Goal: Information Seeking & Learning: Learn about a topic

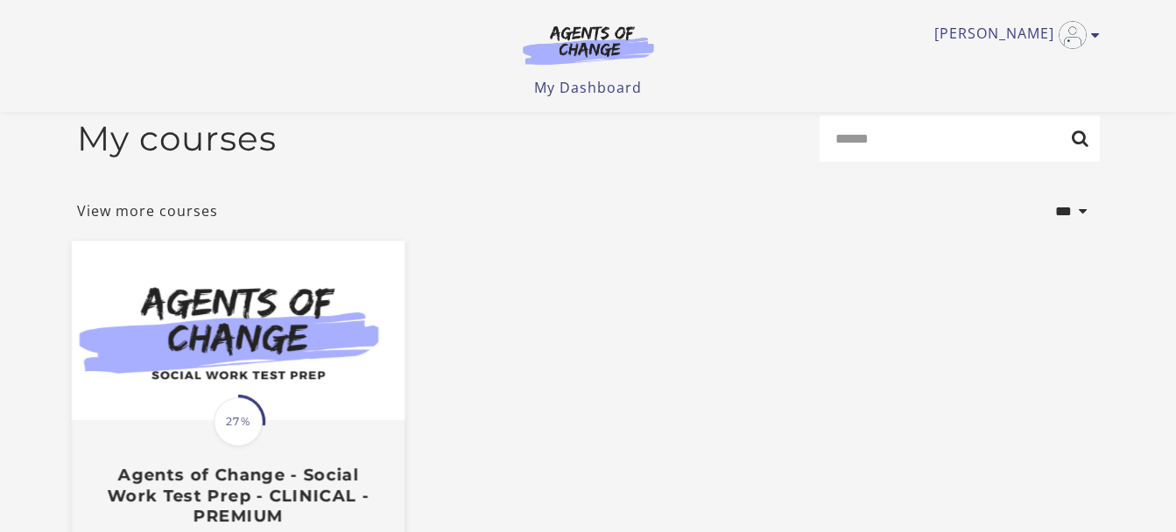
scroll to position [88, 0]
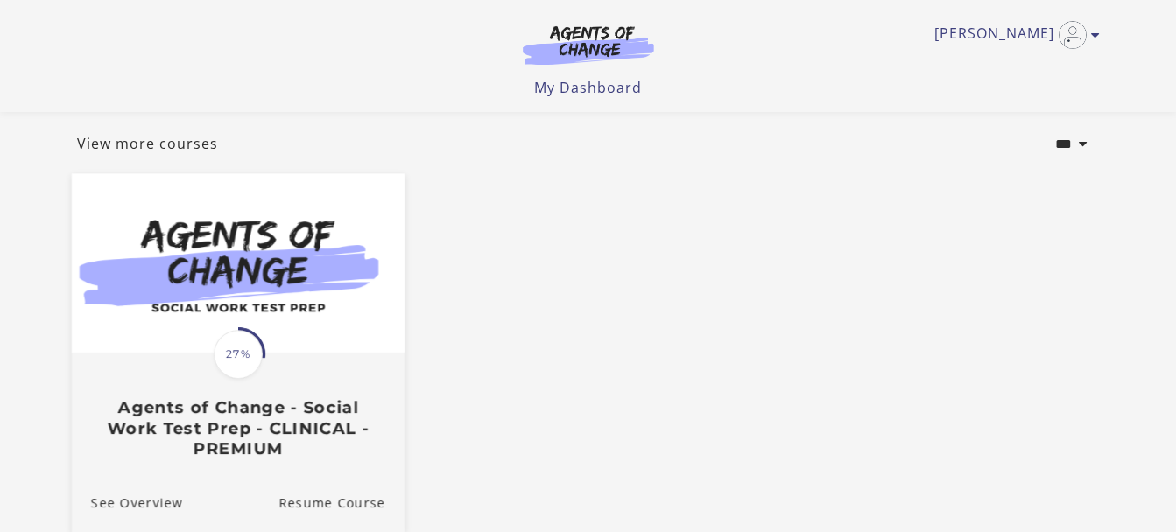
click at [290, 369] on div "Translation missing: en.liquid.partials.dashboard_course_card.progress_descript…" at bounding box center [237, 407] width 333 height 104
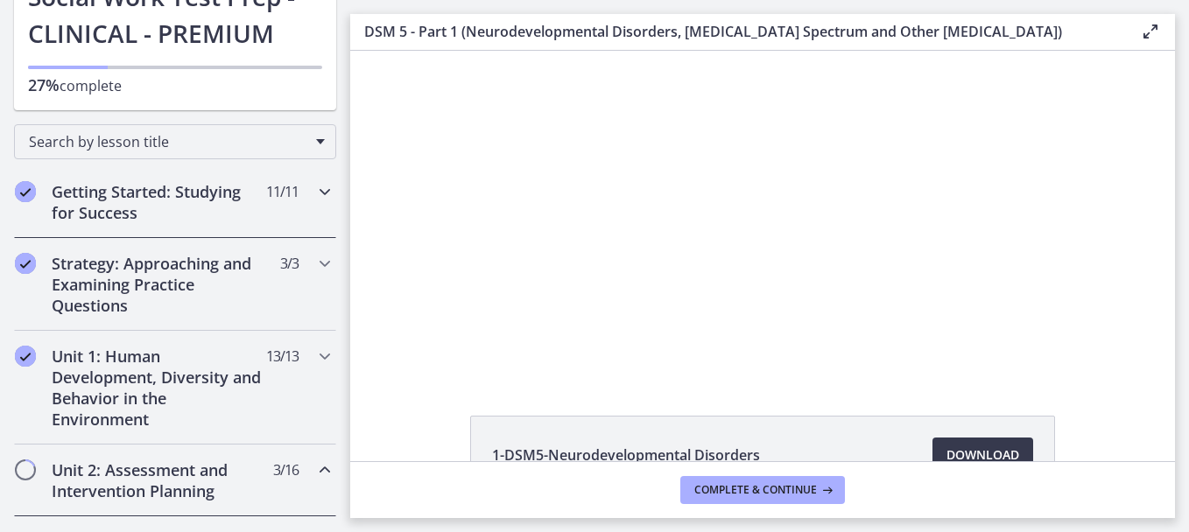
scroll to position [175, 0]
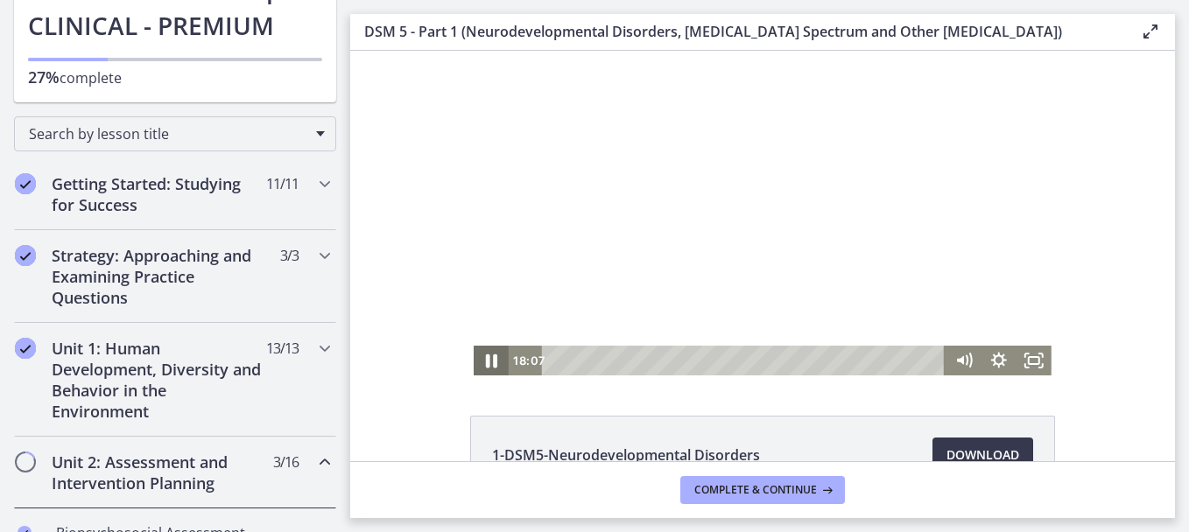
click at [493, 365] on icon "Pause" at bounding box center [491, 361] width 42 height 36
click at [488, 360] on icon "Play Video" at bounding box center [492, 361] width 9 height 12
click at [755, 373] on div "15:41" at bounding box center [746, 361] width 383 height 30
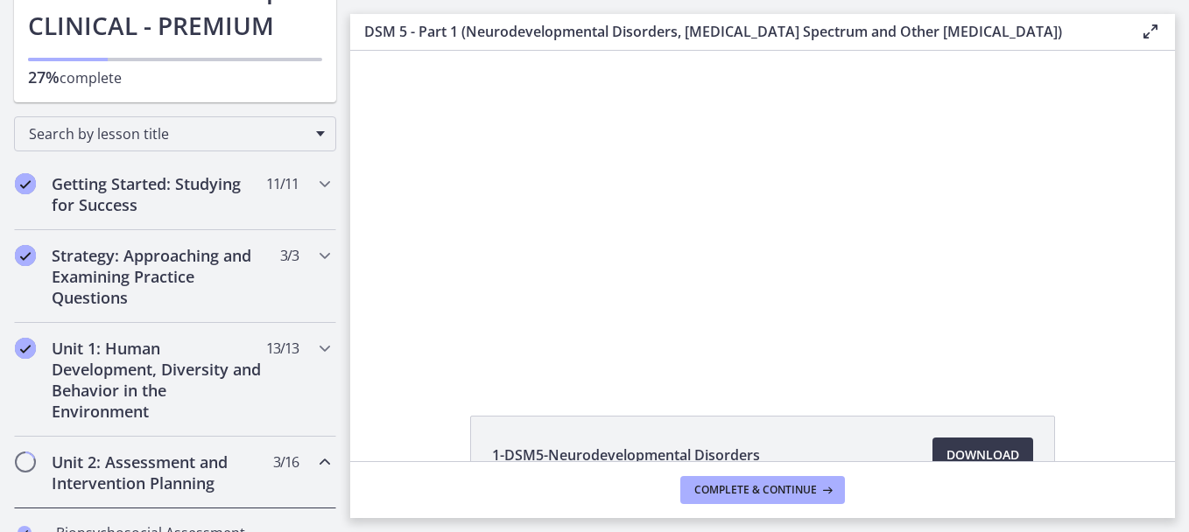
click at [765, 440] on li "1-DSM5-Neurodevelopmental Disorders Download Opens in a new window" at bounding box center [762, 455] width 585 height 79
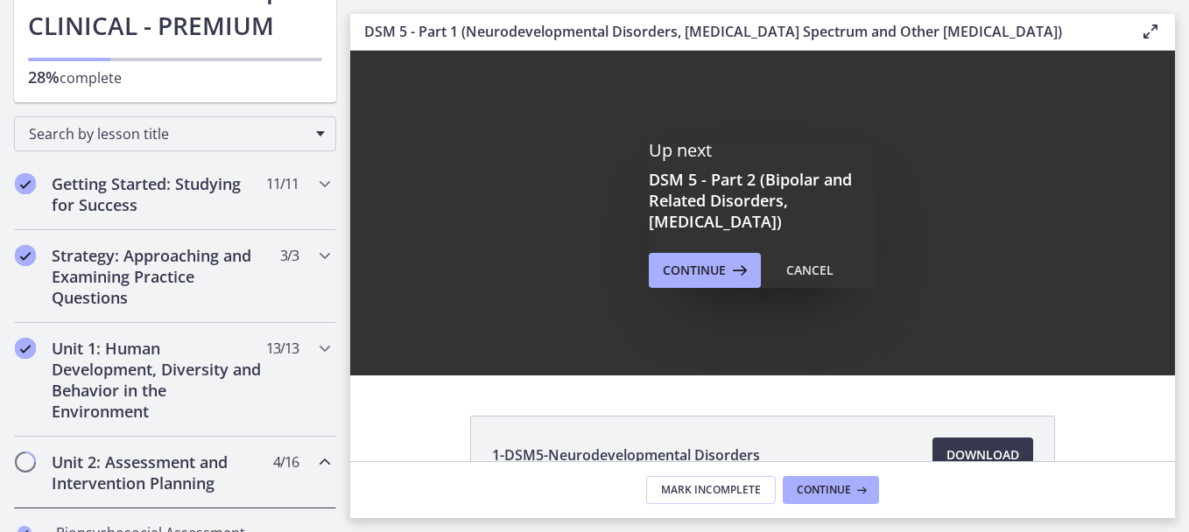
scroll to position [0, 0]
click at [711, 274] on span "Continue" at bounding box center [694, 270] width 63 height 21
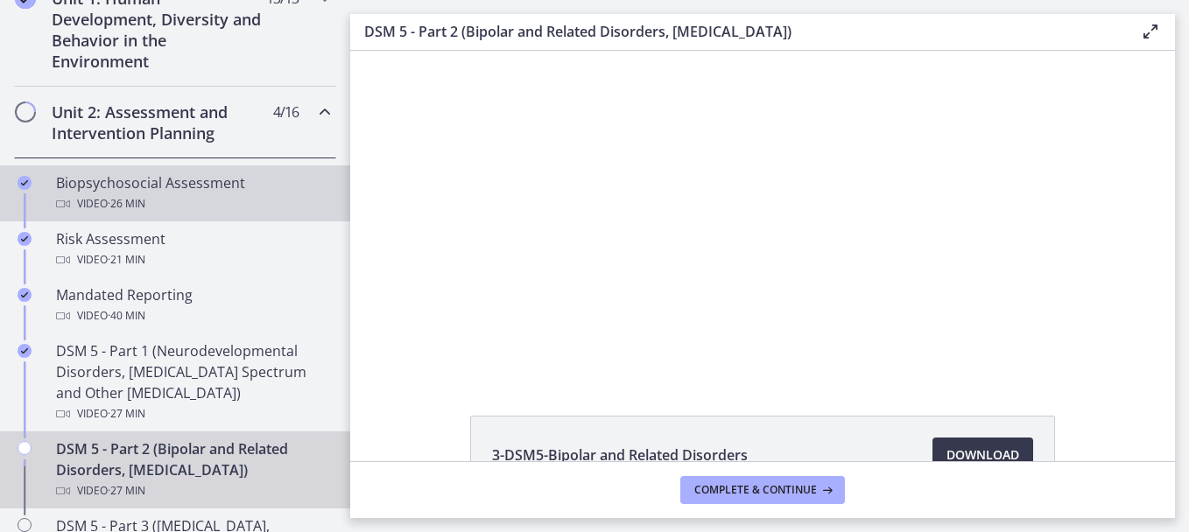
scroll to position [613, 0]
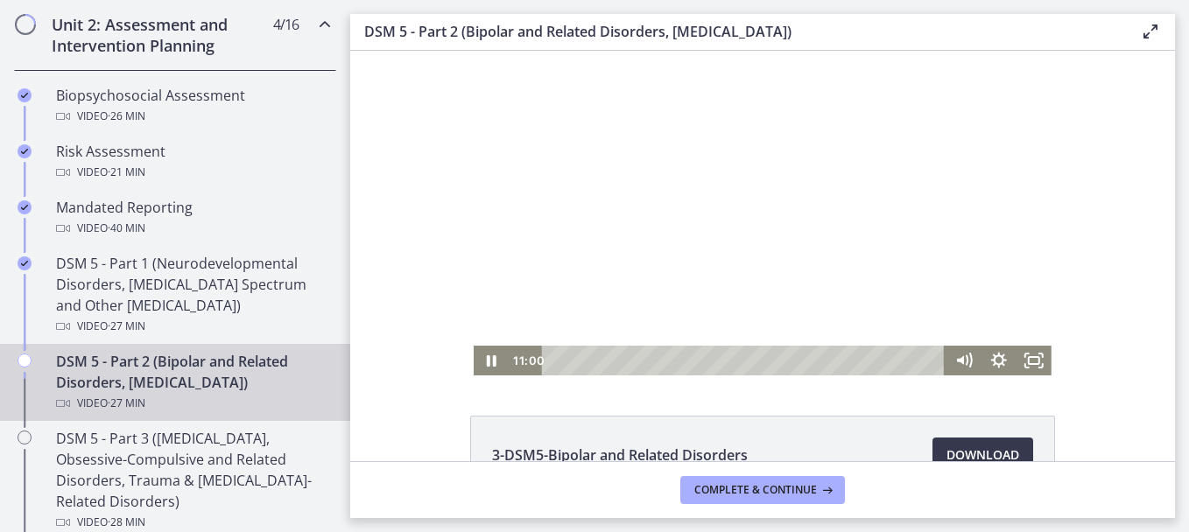
click at [950, 247] on div at bounding box center [763, 213] width 578 height 325
